Goal: Transaction & Acquisition: Purchase product/service

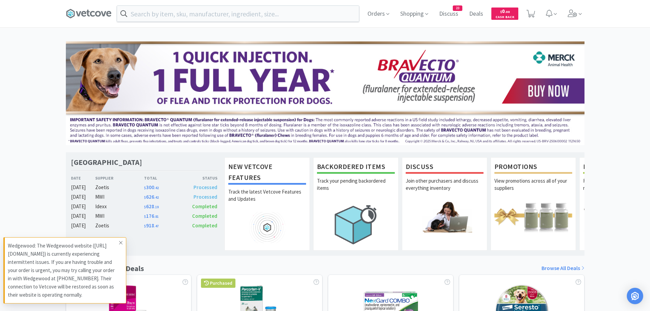
click at [122, 241] on icon at bounding box center [121, 242] width 4 height 5
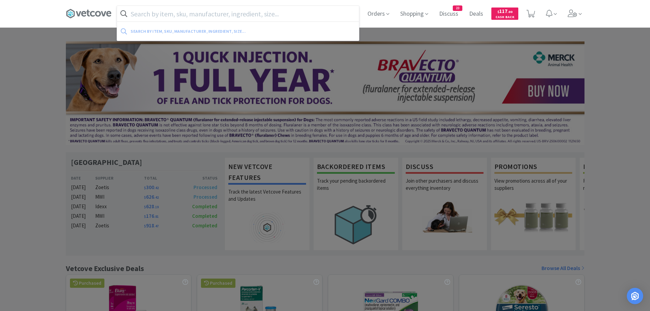
click at [242, 17] on input "text" at bounding box center [238, 14] width 242 height 16
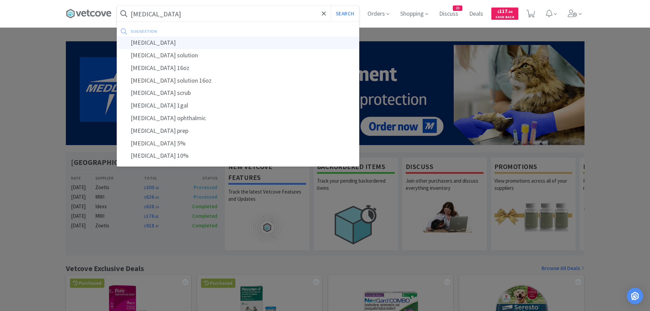
type input "[MEDICAL_DATA]"
click at [178, 42] on div "[MEDICAL_DATA]" at bounding box center [238, 42] width 242 height 13
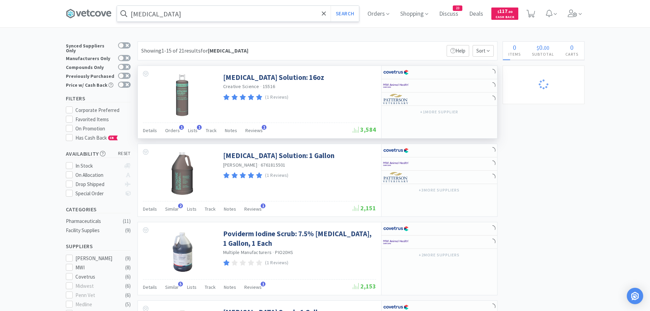
select select "1"
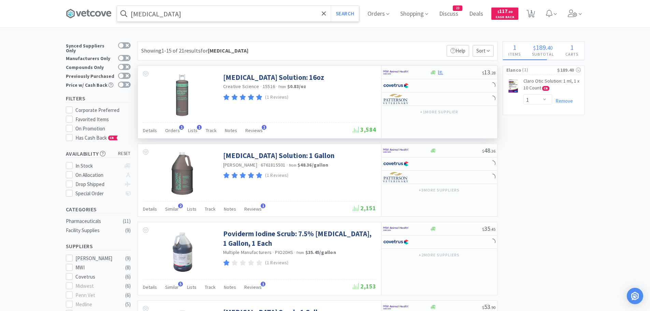
select select "2"
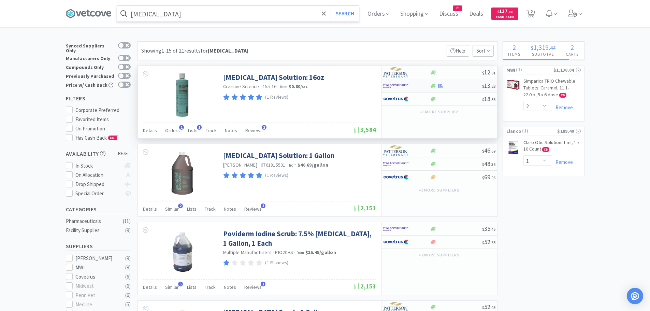
click at [403, 85] on img at bounding box center [396, 85] width 26 height 10
select select "1"
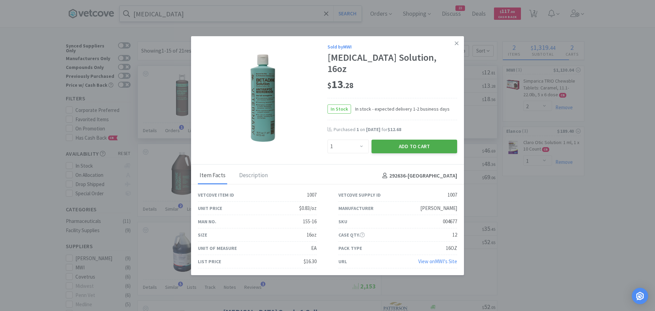
click at [399, 141] on button "Add to Cart" at bounding box center [414, 146] width 86 height 14
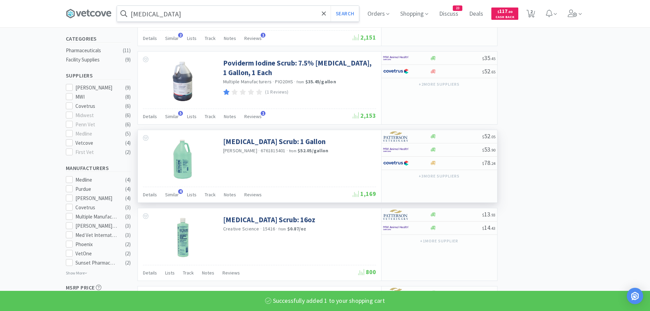
select select "1"
select select "2"
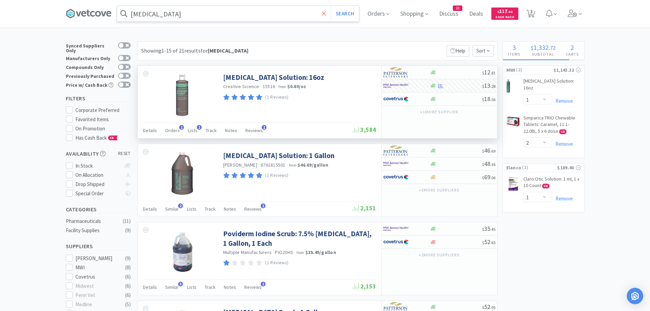
click at [326, 13] on icon at bounding box center [324, 13] width 4 height 4
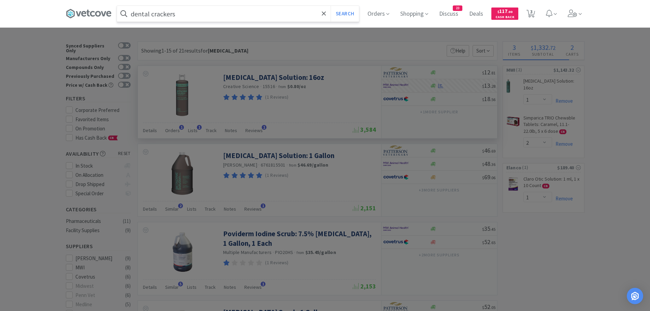
type input "dental crackers"
click at [330, 6] on button "Search" at bounding box center [344, 14] width 28 height 16
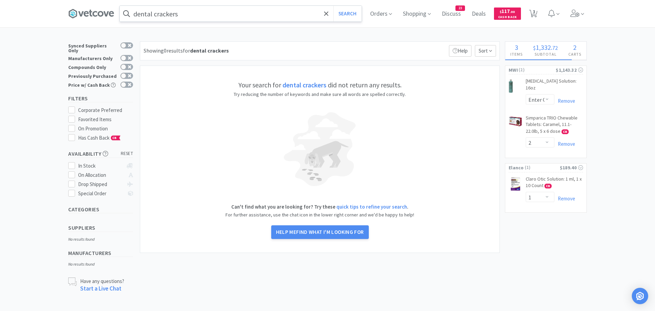
click at [195, 12] on input "dental crackers" at bounding box center [241, 14] width 242 height 16
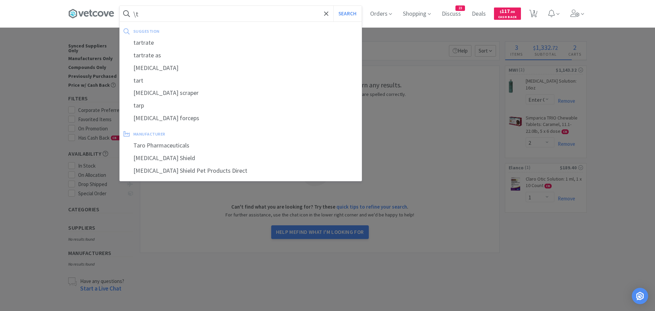
type input "\"
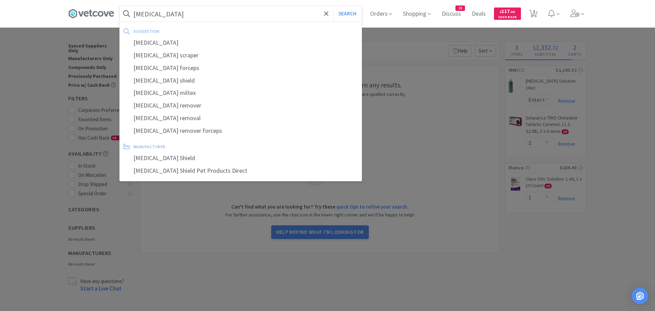
click at [333, 6] on button "Search" at bounding box center [347, 14] width 28 height 16
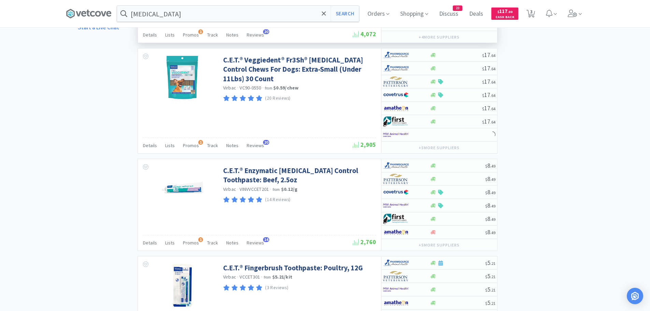
scroll to position [546, 0]
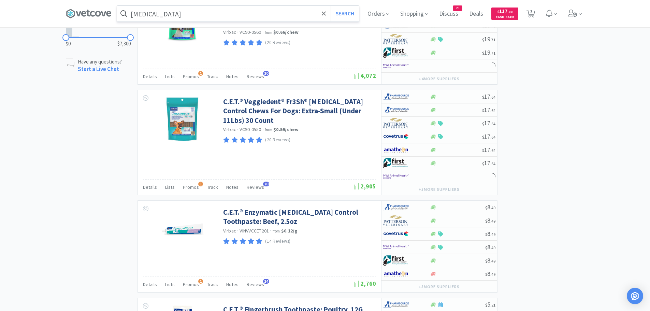
click at [190, 15] on input "[MEDICAL_DATA]" at bounding box center [238, 14] width 242 height 16
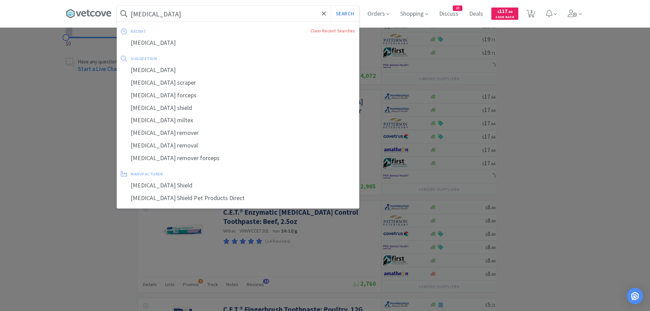
click at [210, 11] on input "[MEDICAL_DATA]" at bounding box center [238, 14] width 242 height 16
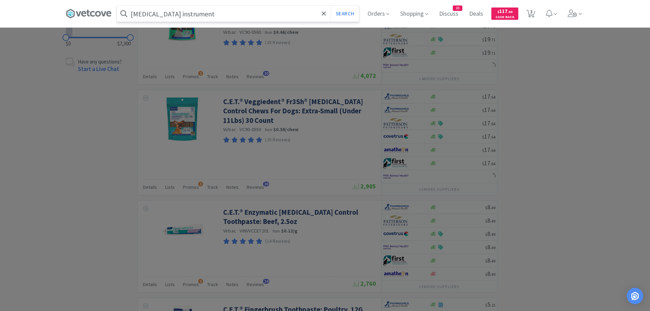
type input "[MEDICAL_DATA] instrument"
click at [330, 6] on button "Search" at bounding box center [344, 14] width 28 height 16
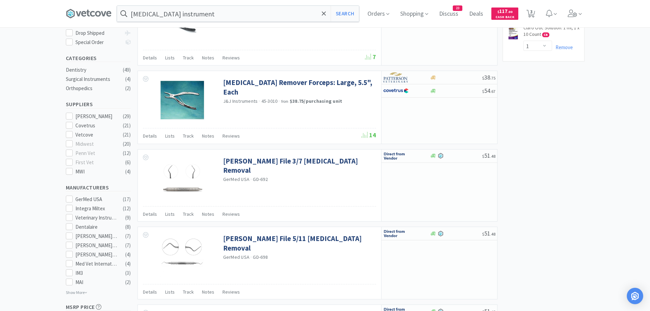
scroll to position [92, 0]
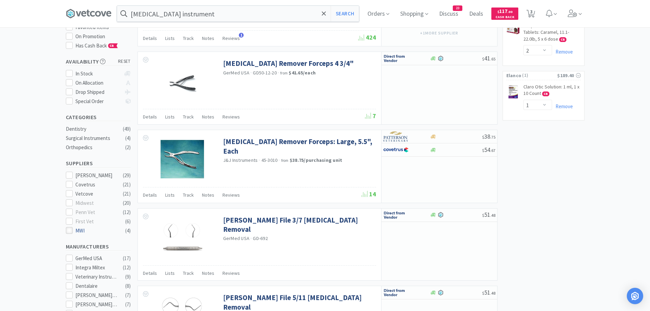
click at [69, 228] on icon at bounding box center [68, 230] width 5 height 5
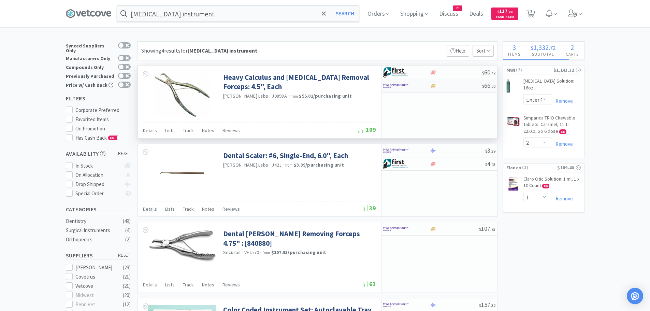
click at [413, 88] on div at bounding box center [402, 86] width 38 height 12
select select "1"
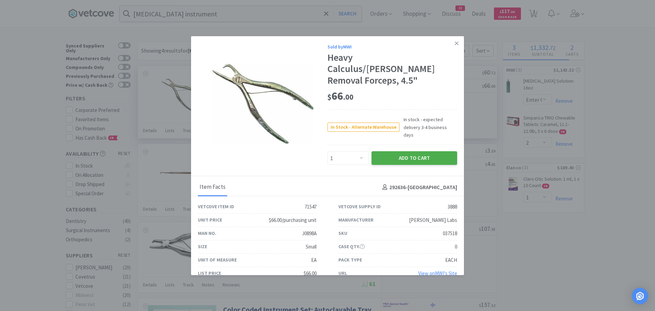
click at [391, 151] on button "Add to Cart" at bounding box center [414, 158] width 86 height 14
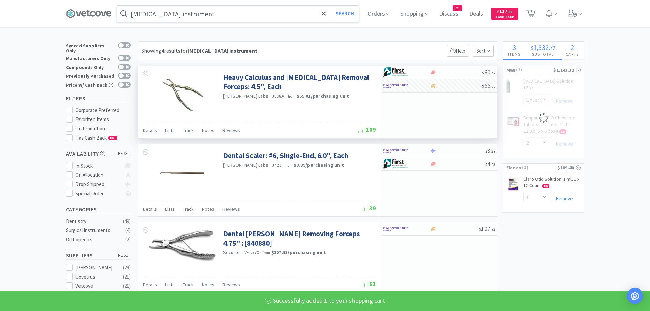
select select "1"
select select "2"
click at [182, 13] on input "[MEDICAL_DATA] instrument" at bounding box center [238, 14] width 242 height 16
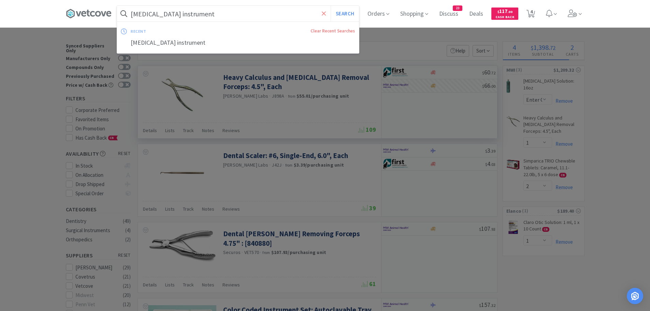
click at [323, 14] on span at bounding box center [324, 13] width 8 height 14
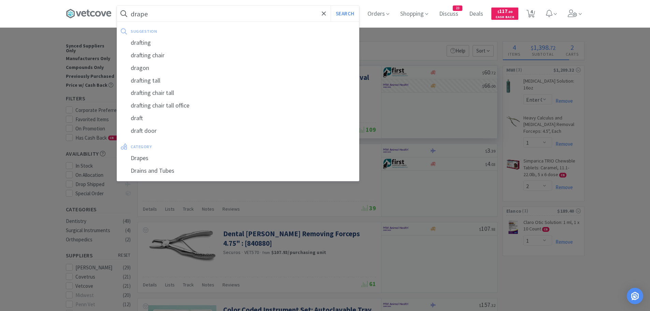
type input "drape"
click at [330, 6] on button "Search" at bounding box center [344, 14] width 28 height 16
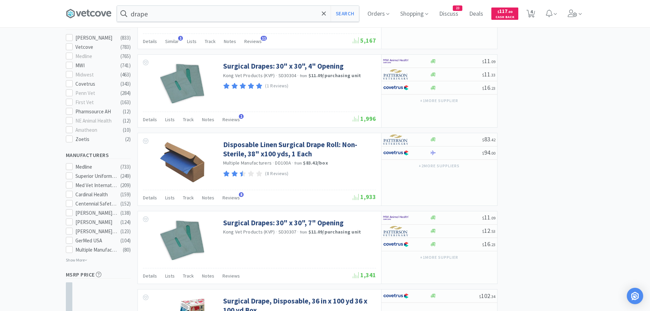
scroll to position [68, 0]
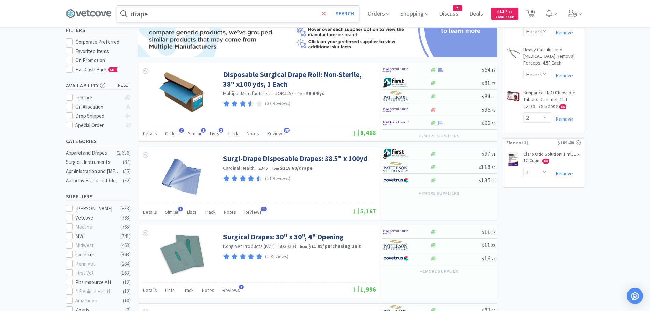
click at [325, 12] on icon at bounding box center [324, 13] width 4 height 7
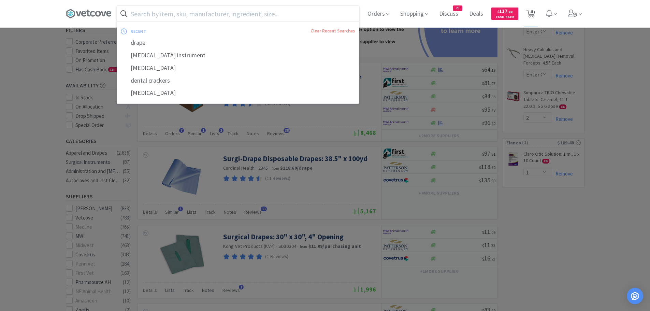
click at [531, 12] on icon at bounding box center [530, 14] width 9 height 8
select select "1"
select select "2"
select select "1"
